Goal: Transaction & Acquisition: Purchase product/service

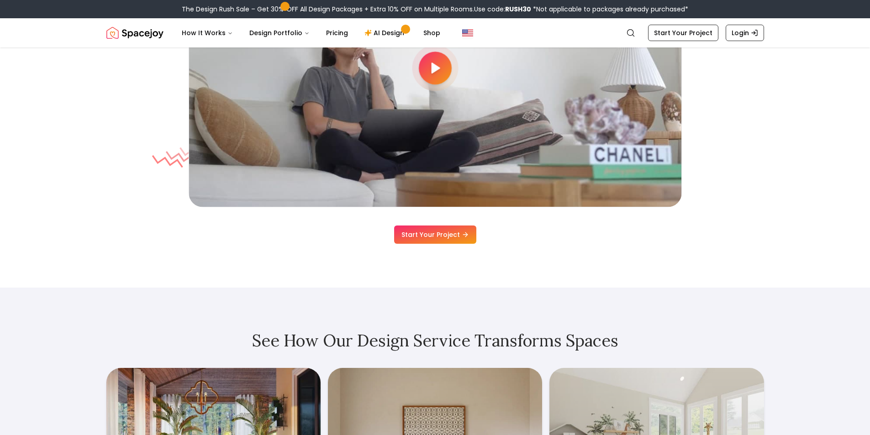
scroll to position [2684, 0]
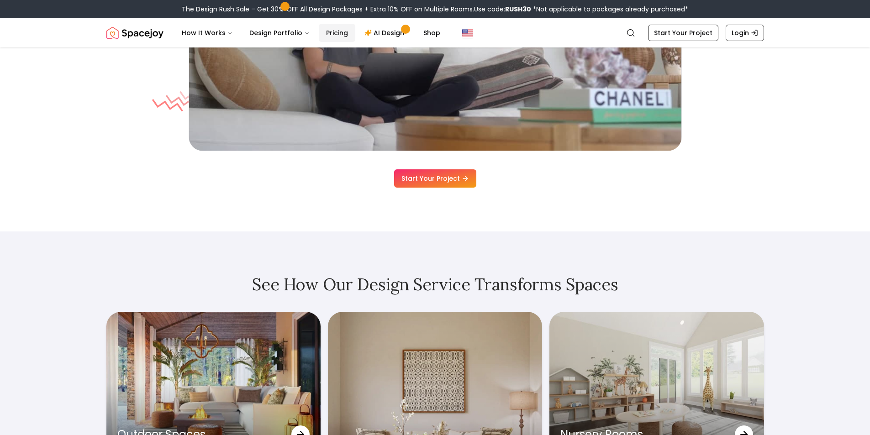
click at [336, 35] on link "Pricing" at bounding box center [337, 33] width 37 height 18
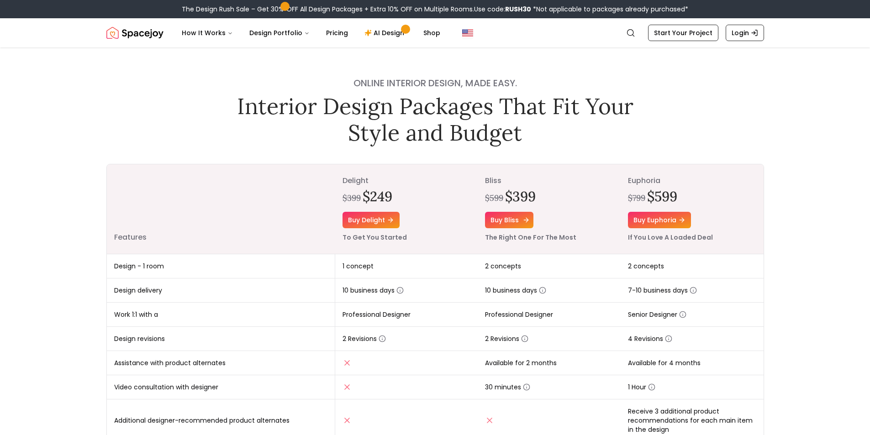
click at [490, 215] on link "Buy bliss" at bounding box center [509, 220] width 48 height 16
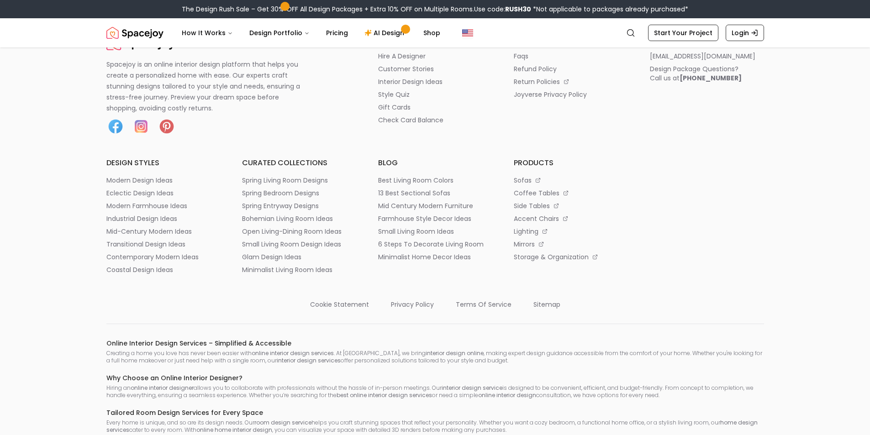
scroll to position [400, 0]
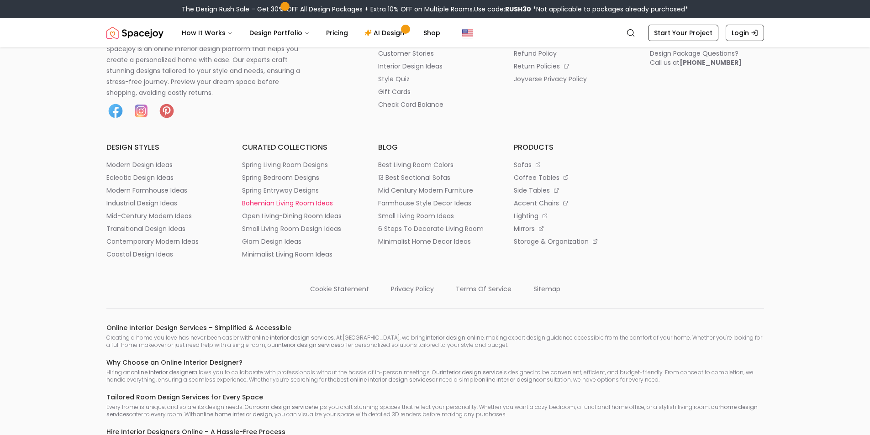
click at [242, 208] on p "bohemian living room ideas" at bounding box center [287, 203] width 91 height 9
